Goal: Task Accomplishment & Management: Manage account settings

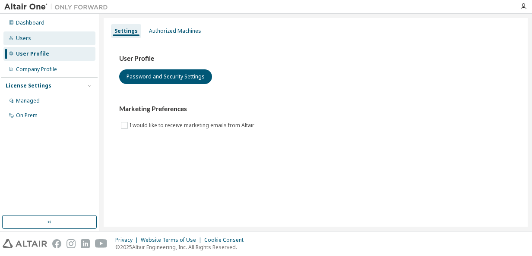
click at [18, 32] on div "Users" at bounding box center [49, 39] width 92 height 14
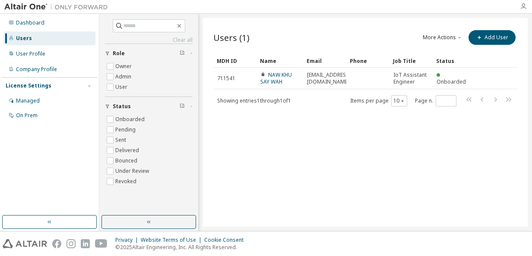
click at [520, 5] on icon "button" at bounding box center [523, 6] width 7 height 7
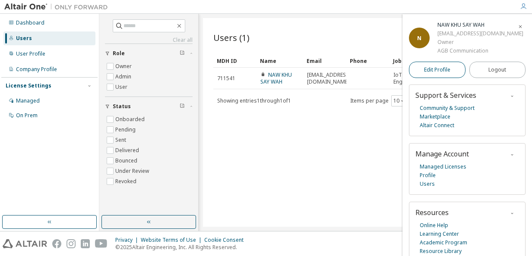
click at [427, 78] on link "Edit Profile" at bounding box center [437, 70] width 57 height 16
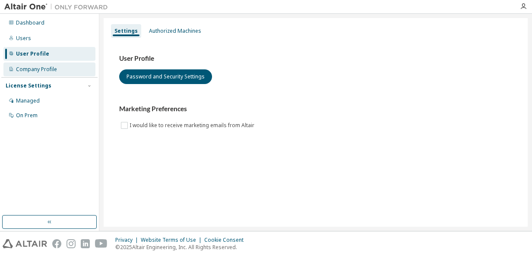
click at [31, 71] on div "Company Profile" at bounding box center [36, 69] width 41 height 7
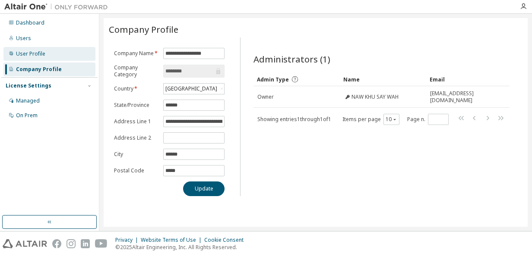
click at [38, 57] on div "User Profile" at bounding box center [30, 54] width 29 height 7
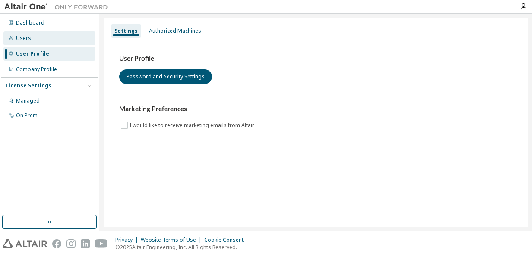
click at [34, 40] on div "Users" at bounding box center [49, 39] width 92 height 14
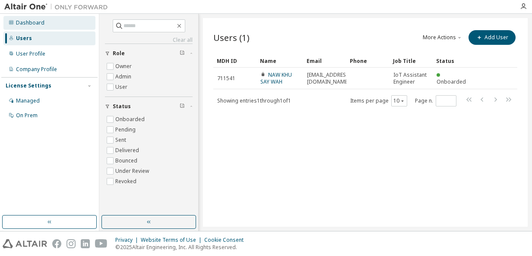
click at [44, 25] on div "Dashboard" at bounding box center [49, 23] width 92 height 14
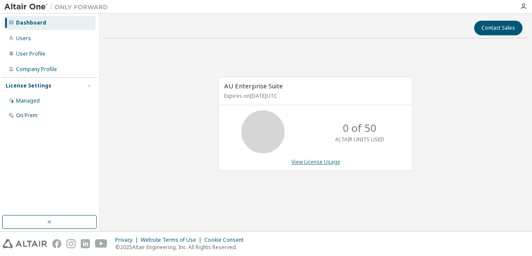
click at [310, 162] on link "View License Usage" at bounding box center [315, 161] width 49 height 7
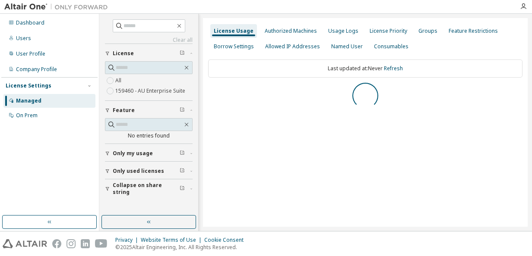
click at [143, 155] on span "Only my usage" at bounding box center [133, 153] width 40 height 7
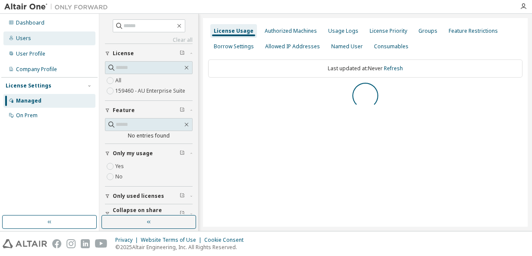
click at [43, 41] on div "Users" at bounding box center [49, 39] width 92 height 14
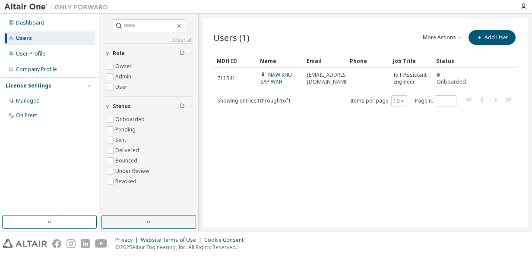
click at [528, 5] on div at bounding box center [523, 6] width 17 height 7
click at [526, 6] on icon "button" at bounding box center [523, 6] width 7 height 7
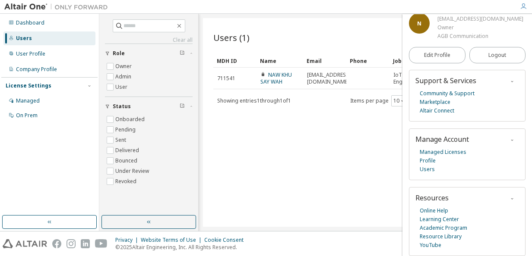
scroll to position [25, 0]
click at [488, 60] on span "Logout" at bounding box center [497, 55] width 18 height 9
